Goal: Manage account settings

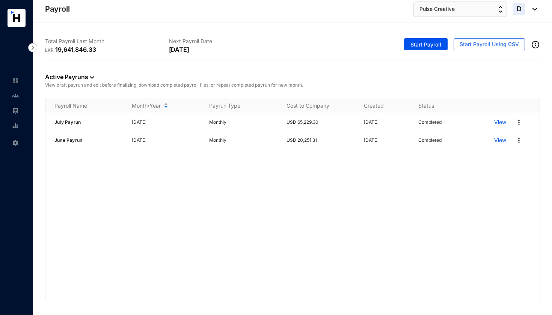
click at [533, 10] on img at bounding box center [533, 9] width 8 height 3
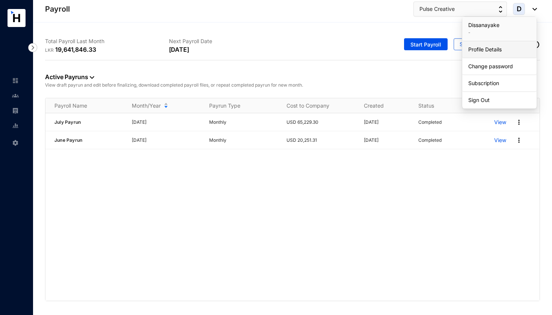
click at [496, 50] on link "Profile Details" at bounding box center [499, 50] width 62 height 8
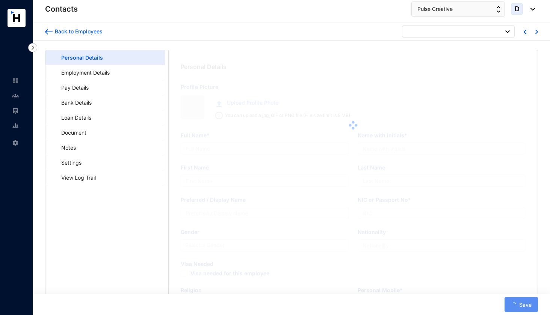
type input "Kamini Dissanayake"
type input "Dissanayake"
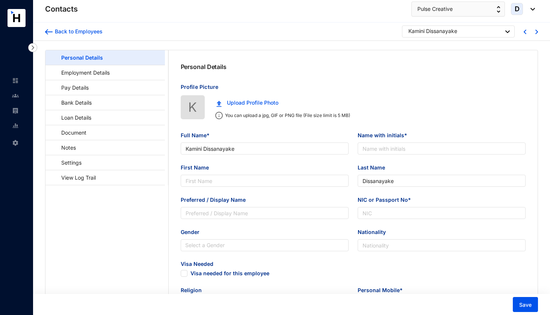
click at [529, 9] on img at bounding box center [530, 9] width 8 height 3
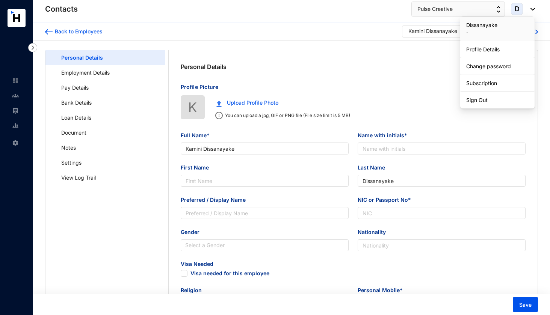
click at [121, 197] on main "Personal Details Employment Details Pay Details Bank Details Loan Details Docum…" at bounding box center [106, 319] width 123 height 538
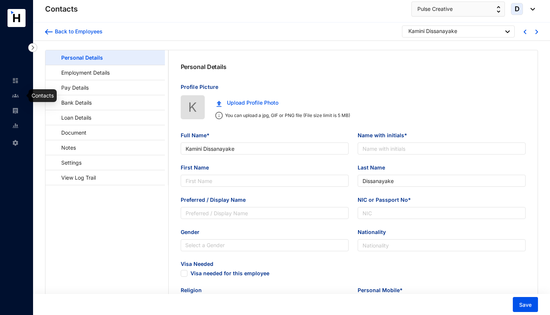
click at [18, 96] on img at bounding box center [15, 95] width 7 height 7
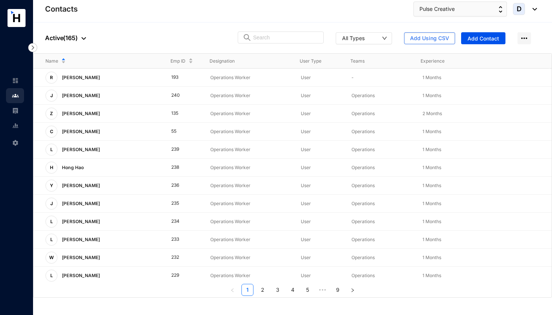
click at [536, 12] on div "D" at bounding box center [525, 9] width 24 height 12
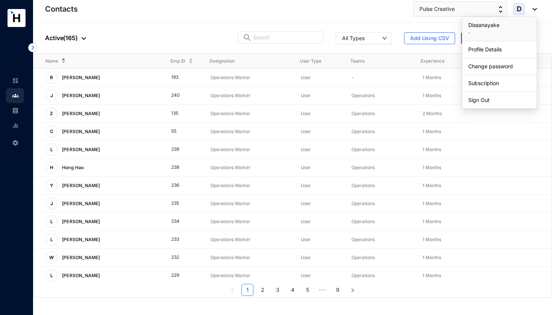
click at [504, 29] on p "Dissanayake" at bounding box center [499, 25] width 62 height 8
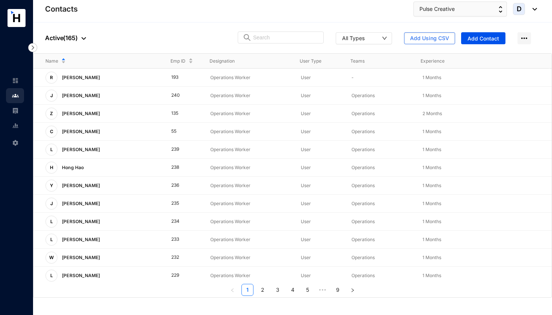
click at [534, 9] on img at bounding box center [533, 9] width 8 height 3
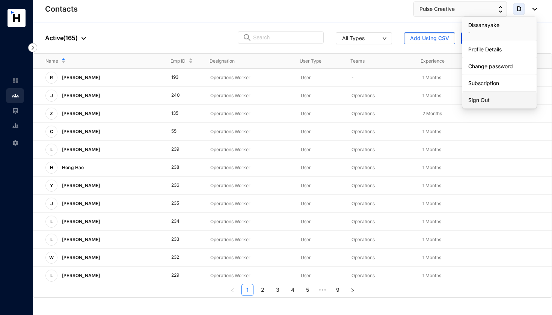
click at [478, 98] on link "Sign Out" at bounding box center [499, 100] width 62 height 8
